Goal: Task Accomplishment & Management: Complete application form

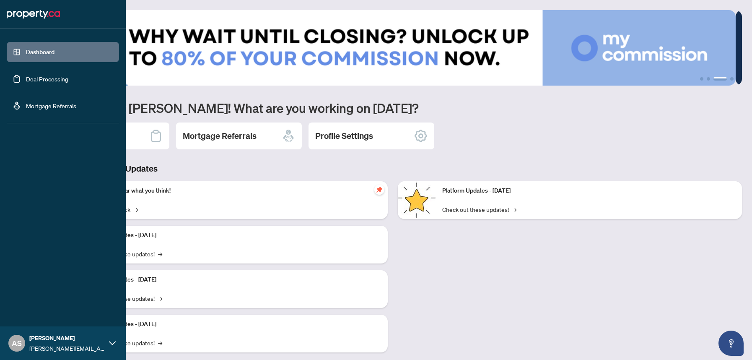
click at [41, 79] on link "Deal Processing" at bounding box center [47, 79] width 42 height 8
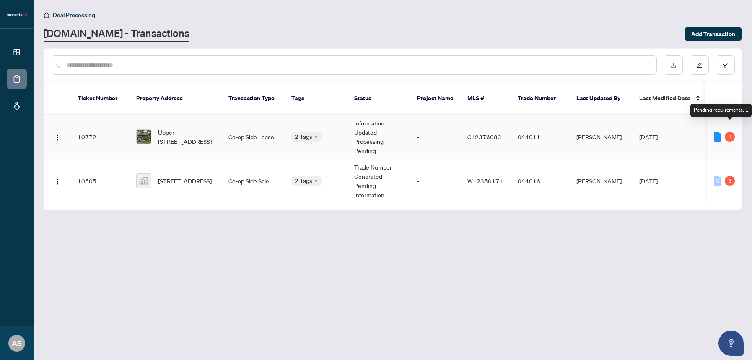
click at [729, 132] on div "1" at bounding box center [729, 137] width 10 height 10
click at [178, 176] on span "[STREET_ADDRESS]" at bounding box center [185, 180] width 54 height 9
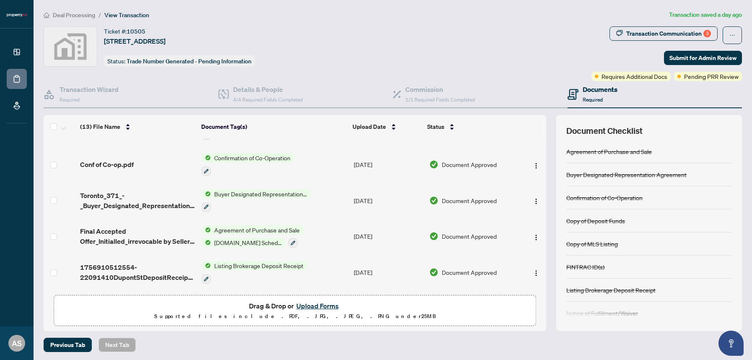
scroll to position [2, 0]
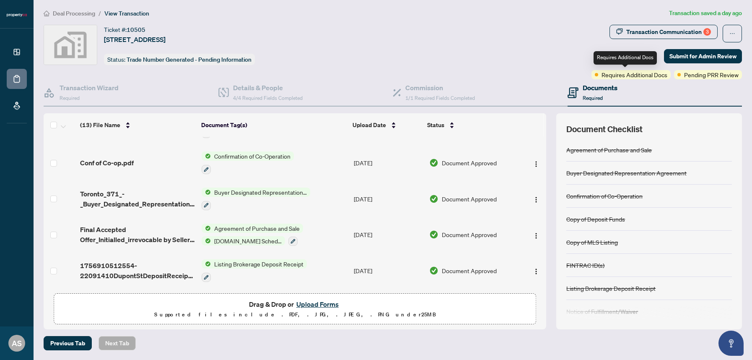
click at [630, 75] on span "Requires Additional Docs" at bounding box center [634, 74] width 66 height 9
click at [657, 29] on div "Transaction Communication 3" at bounding box center [668, 31] width 85 height 13
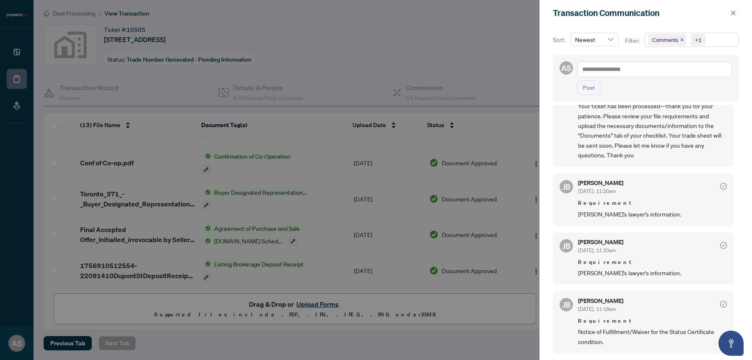
click at [472, 341] on div at bounding box center [376, 180] width 752 height 360
click at [733, 13] on icon "close" at bounding box center [733, 12] width 5 height 5
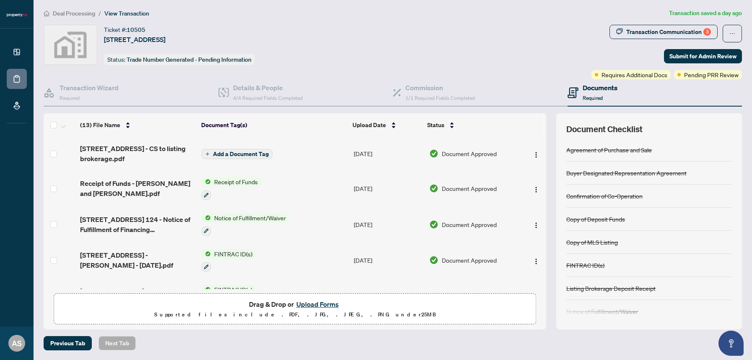
scroll to position [0, 0]
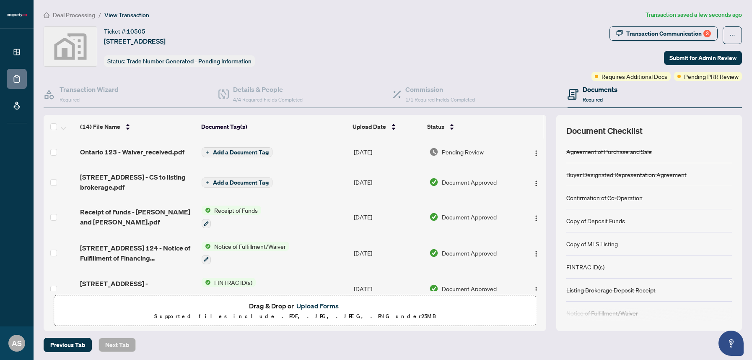
click at [235, 151] on span "Add a Document Tag" at bounding box center [241, 152] width 56 height 6
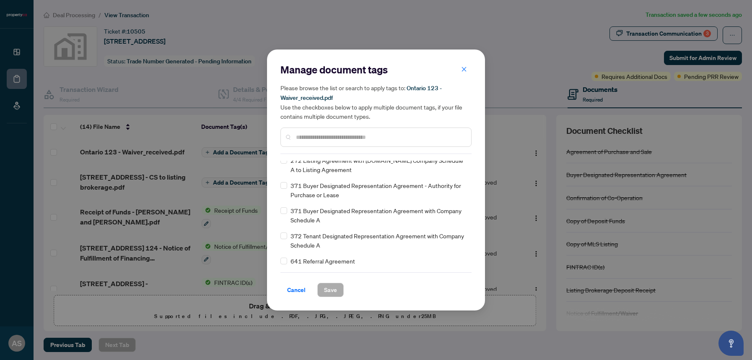
scroll to position [767, 0]
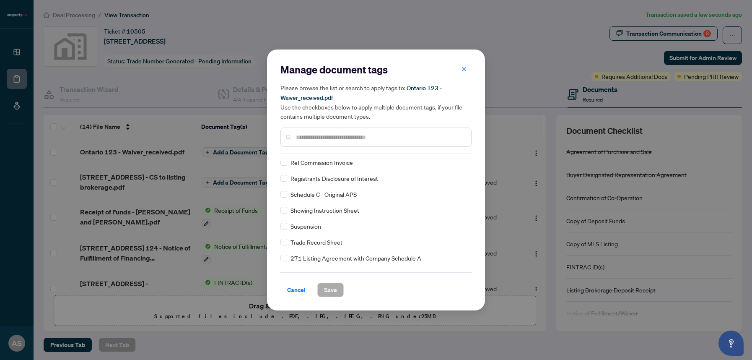
click at [311, 136] on input "text" at bounding box center [380, 136] width 168 height 9
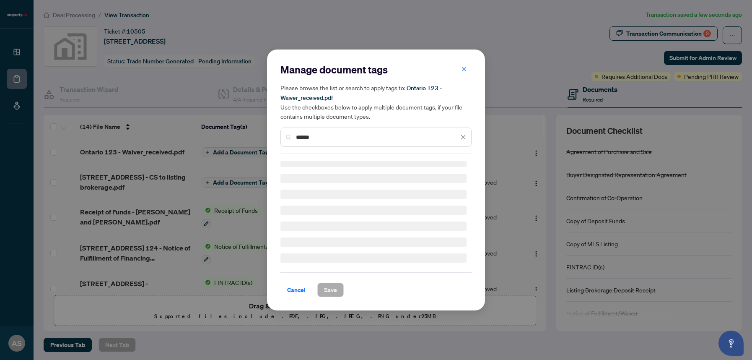
scroll to position [0, 0]
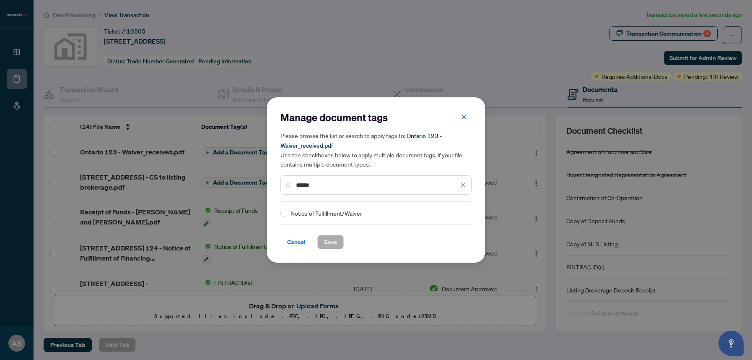
type input "******"
click at [339, 241] on button "Save" at bounding box center [330, 242] width 26 height 14
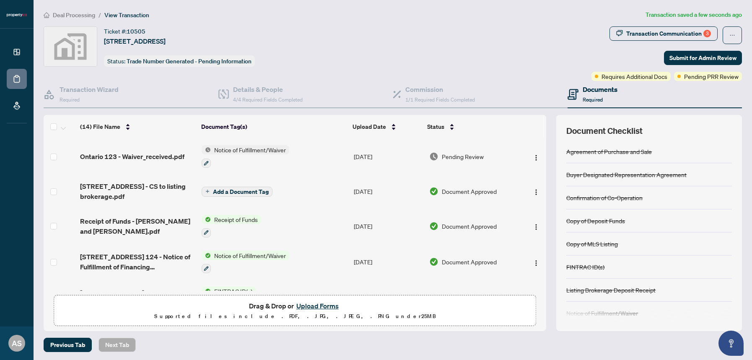
click at [582, 89] on h4 "Documents" at bounding box center [599, 89] width 35 height 10
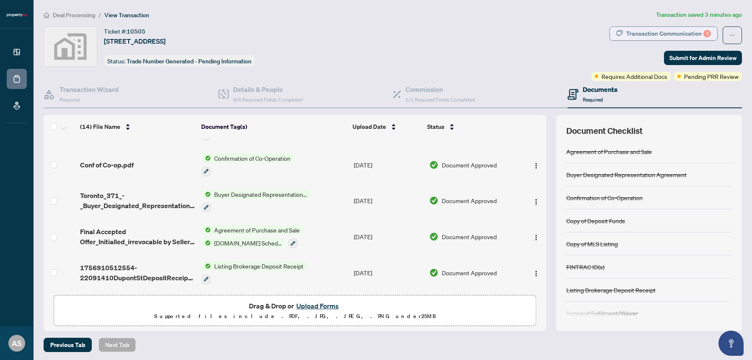
click at [678, 36] on div "Transaction Communication 3" at bounding box center [668, 33] width 85 height 13
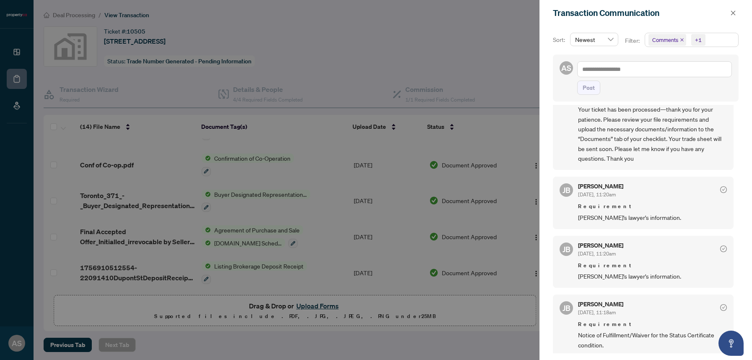
scroll to position [54, 0]
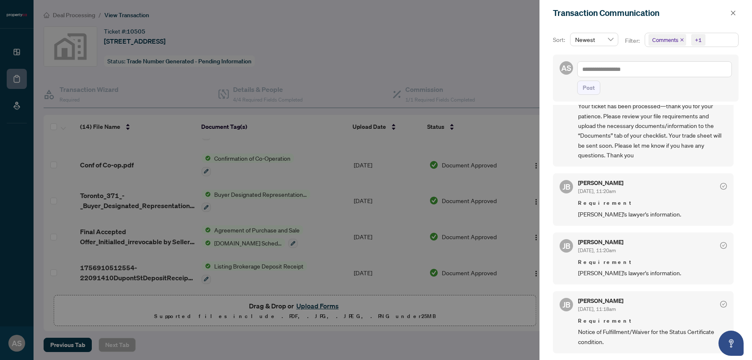
click at [591, 323] on span "Requirement" at bounding box center [652, 320] width 149 height 8
click at [594, 310] on span "[DATE], 11:18am" at bounding box center [597, 308] width 38 height 6
drag, startPoint x: 600, startPoint y: 331, endPoint x: 602, endPoint y: 313, distance: 18.1
click at [600, 331] on span "Notice of Fulfillment/Waiver for the Status Certificate condition." at bounding box center [652, 336] width 149 height 20
click at [602, 258] on span "Requirement" at bounding box center [652, 262] width 149 height 8
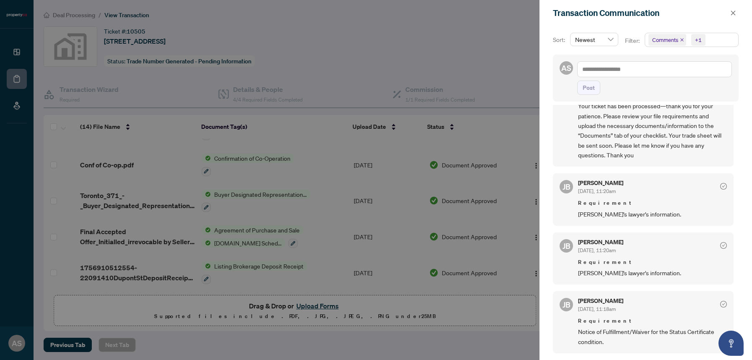
click at [595, 265] on span "Requirement" at bounding box center [652, 262] width 149 height 8
click at [604, 207] on div "Requirement [PERSON_NAME]'s lawyer's information." at bounding box center [652, 209] width 149 height 20
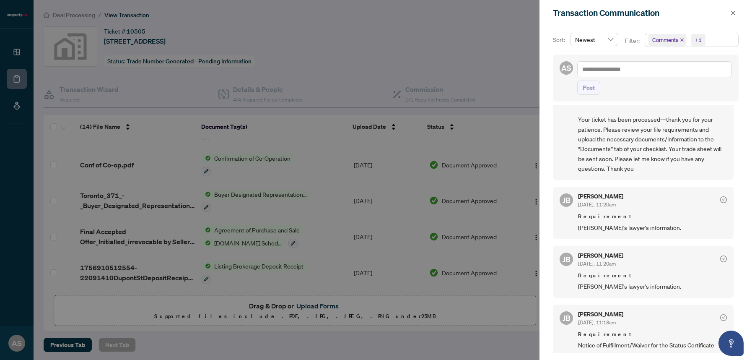
scroll to position [0, 0]
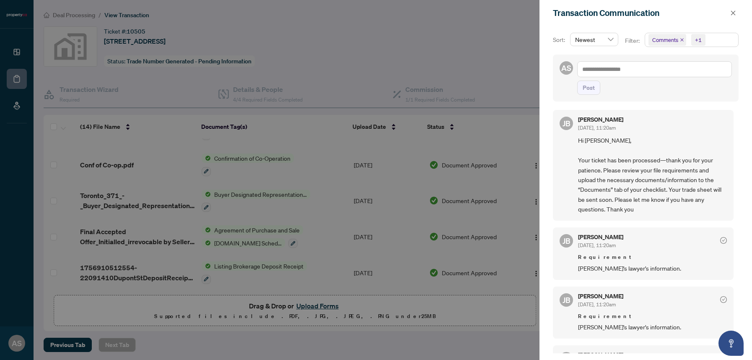
click at [493, 76] on div at bounding box center [376, 180] width 752 height 360
click at [732, 13] on icon "close" at bounding box center [733, 13] width 6 height 6
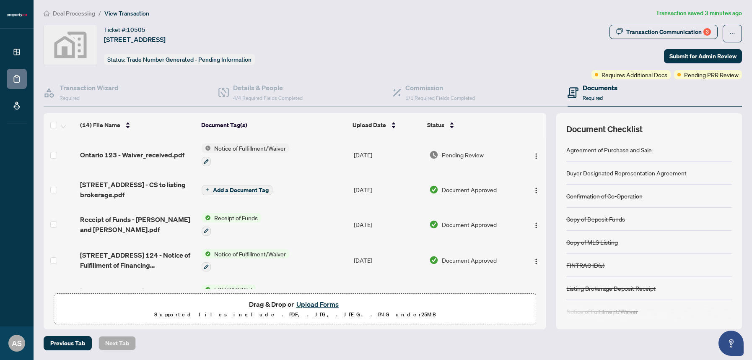
click at [586, 85] on h4 "Documents" at bounding box center [599, 88] width 35 height 10
click at [588, 89] on h4 "Documents" at bounding box center [599, 88] width 35 height 10
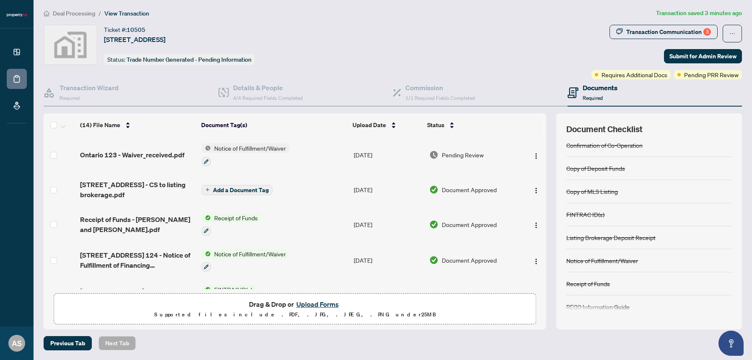
scroll to position [53, 0]
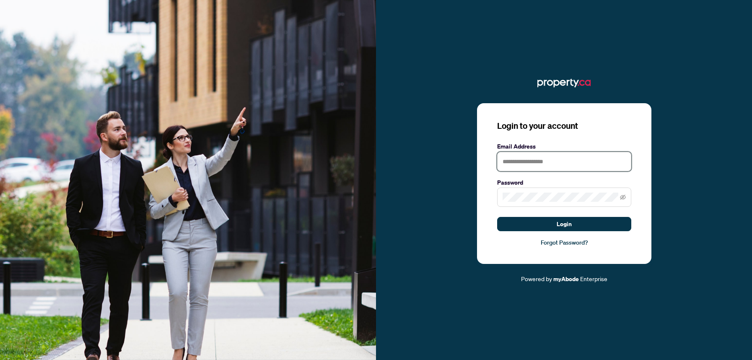
click at [556, 159] on input "text" at bounding box center [564, 161] width 134 height 19
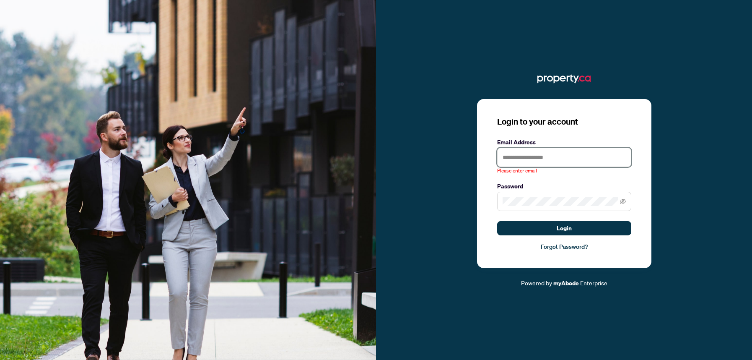
type input "**********"
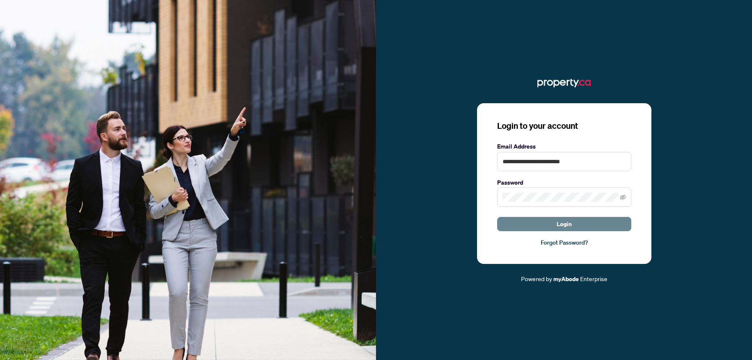
click at [557, 226] on span "Login" at bounding box center [563, 223] width 15 height 13
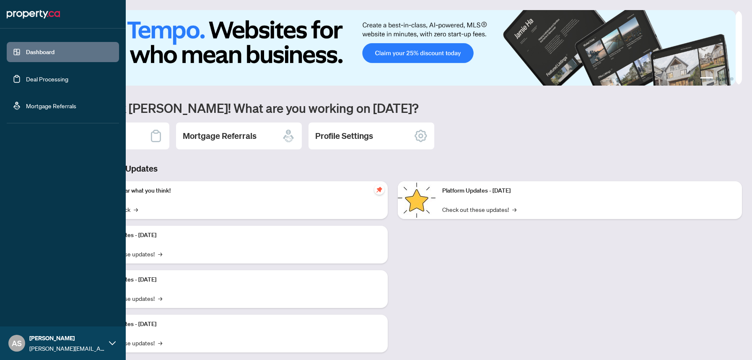
click at [26, 79] on link "Deal Processing" at bounding box center [47, 79] width 42 height 8
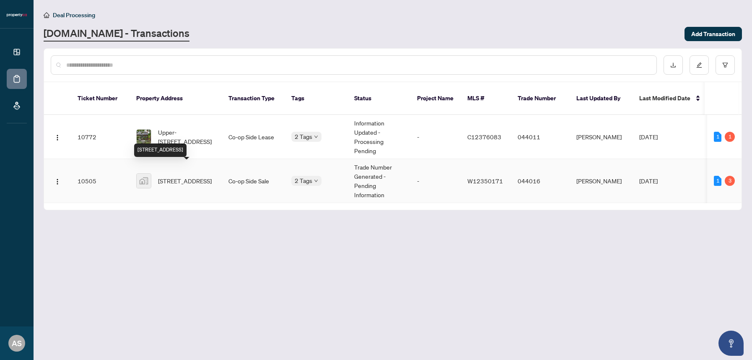
click at [171, 176] on span "[STREET_ADDRESS]" at bounding box center [185, 180] width 54 height 9
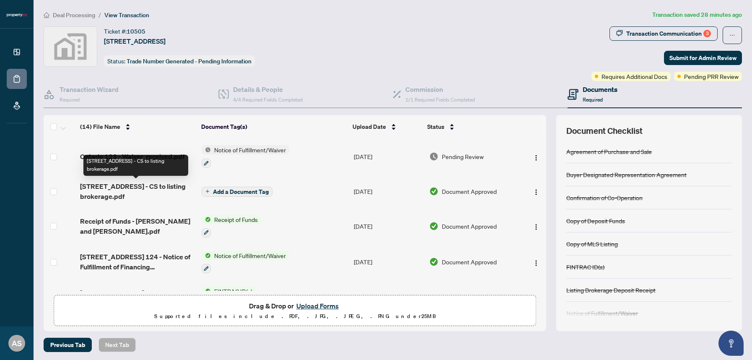
click at [122, 188] on span "[STREET_ADDRESS] - CS to listing brokerage.pdf" at bounding box center [137, 191] width 115 height 20
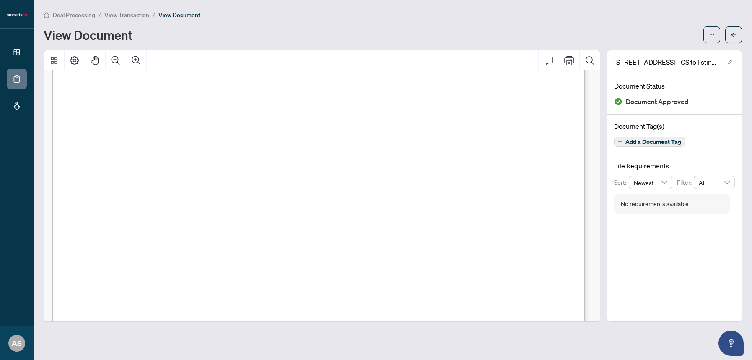
scroll to position [200, 0]
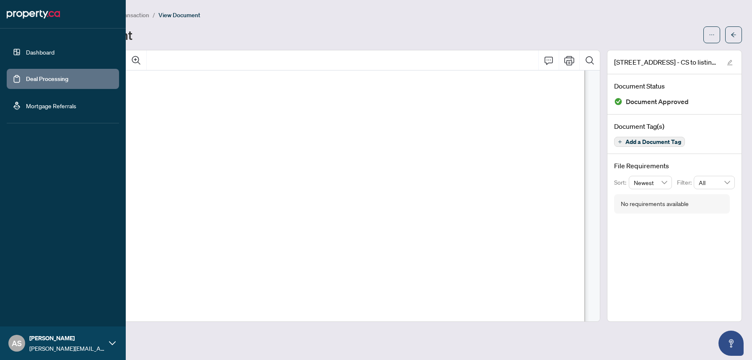
click at [28, 77] on link "Deal Processing" at bounding box center [47, 79] width 42 height 8
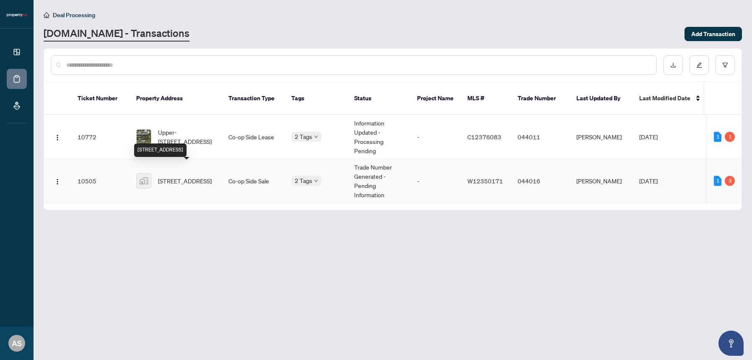
click at [196, 176] on span "[STREET_ADDRESS]" at bounding box center [185, 180] width 54 height 9
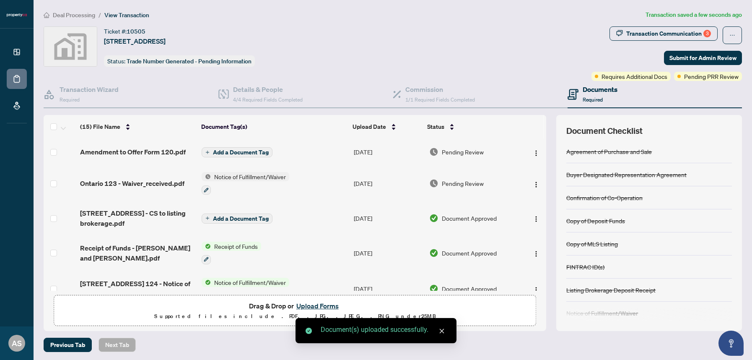
click at [233, 153] on span "Add a Document Tag" at bounding box center [241, 152] width 56 height 6
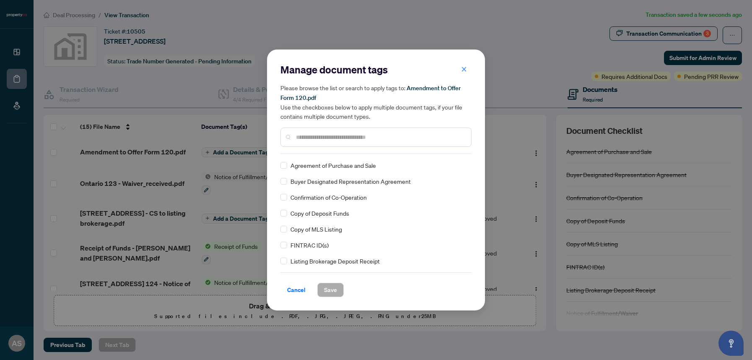
click at [308, 154] on div "Manage document tags Please browse the list or search to apply tags to: Amendme…" at bounding box center [375, 180] width 191 height 234
click at [315, 150] on div "Manage document tags Please browse the list or search to apply tags to: Amendme…" at bounding box center [375, 108] width 191 height 91
click at [320, 139] on input "text" at bounding box center [380, 136] width 168 height 9
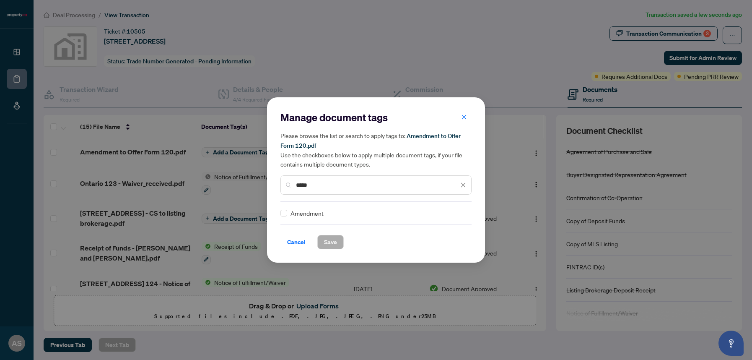
type input "*****"
click at [334, 241] on span "Save" at bounding box center [330, 241] width 13 height 13
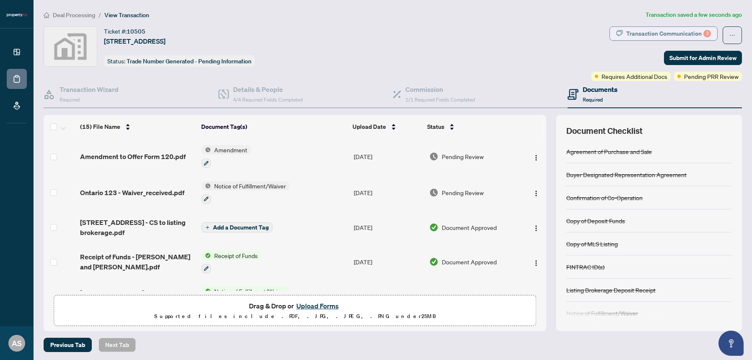
click at [682, 31] on div "Transaction Communication 3" at bounding box center [668, 33] width 85 height 13
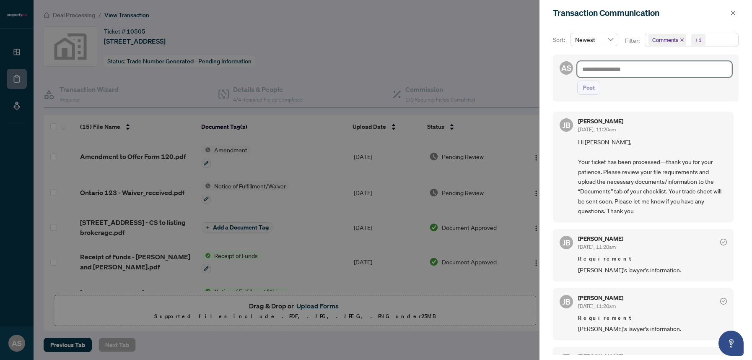
click at [594, 70] on textarea at bounding box center [654, 69] width 155 height 16
type textarea "*"
type textarea "**"
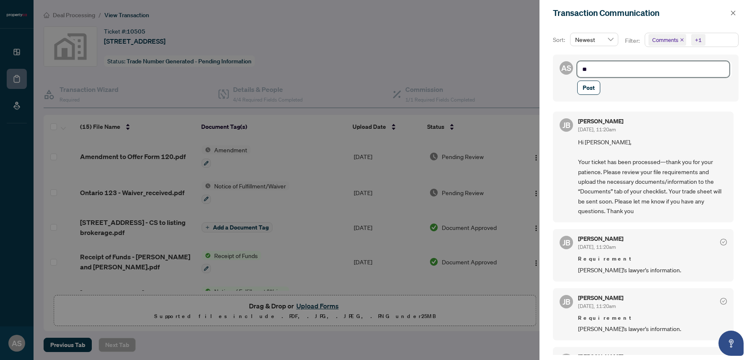
type textarea "***"
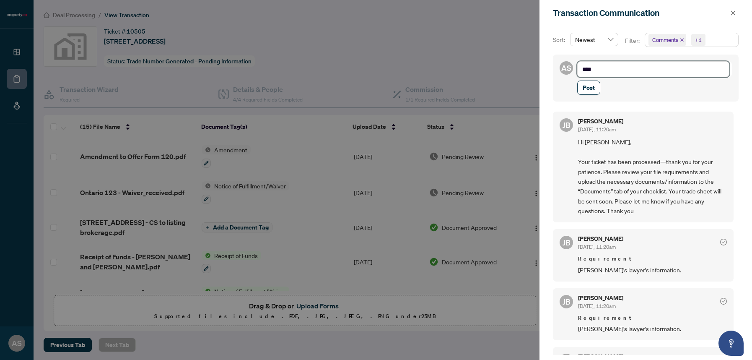
type textarea "***"
type textarea "**"
type textarea "*"
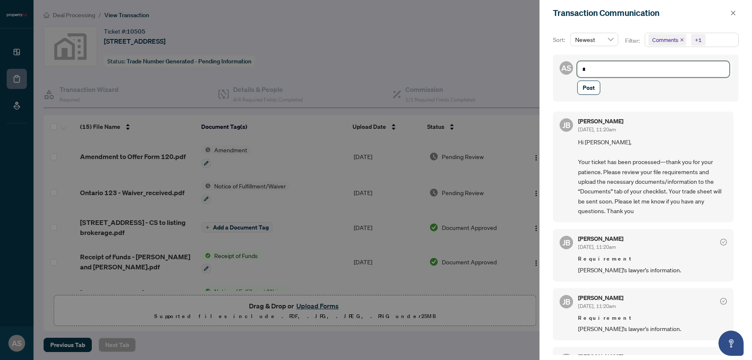
type textarea "**********"
click at [471, 70] on div at bounding box center [376, 180] width 752 height 360
click at [731, 13] on icon "close" at bounding box center [733, 13] width 6 height 6
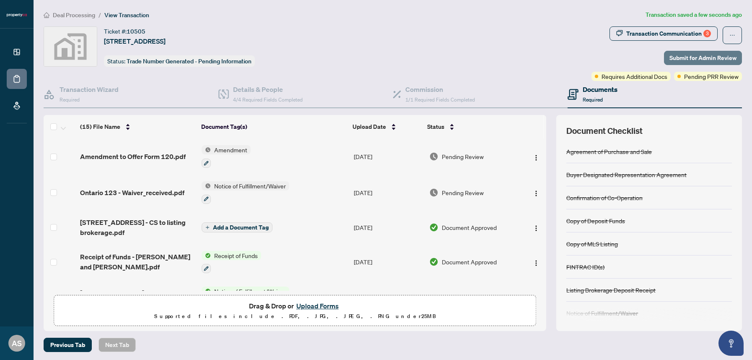
click at [707, 57] on span "Submit for Admin Review" at bounding box center [702, 57] width 67 height 13
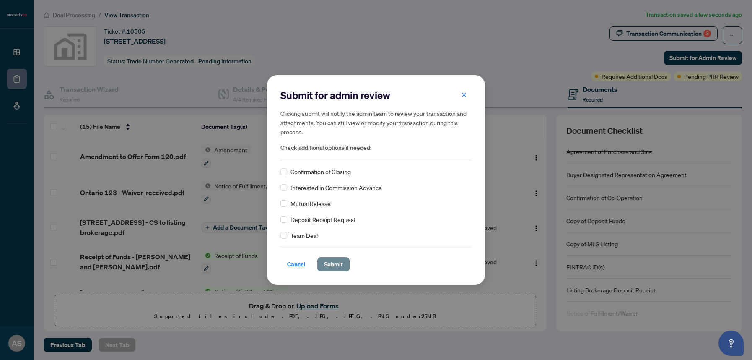
click at [333, 264] on span "Submit" at bounding box center [333, 263] width 19 height 13
